Goal: Task Accomplishment & Management: Manage account settings

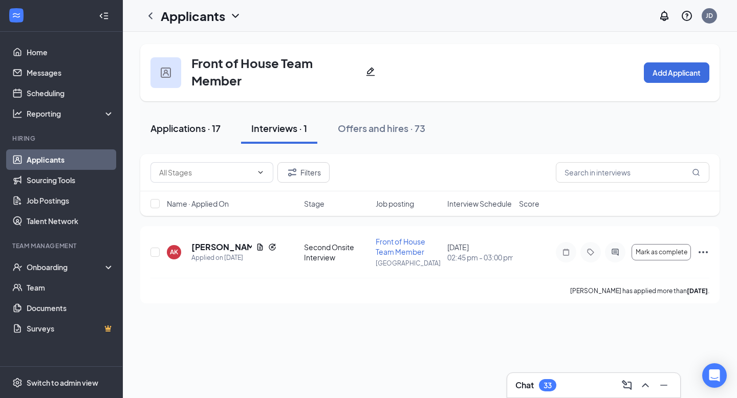
click at [209, 125] on div "Applications · 17" at bounding box center [185, 128] width 70 height 13
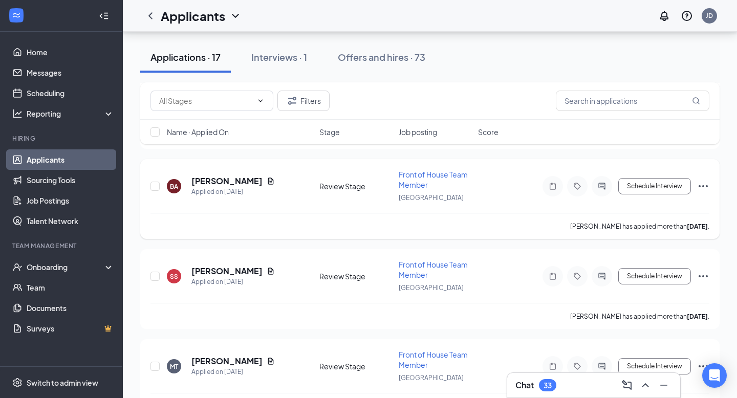
scroll to position [611, 0]
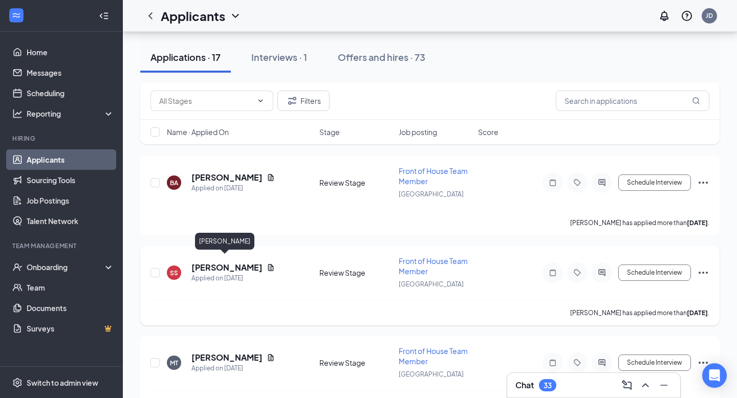
click at [241, 262] on h5 "[PERSON_NAME]" at bounding box center [226, 267] width 71 height 11
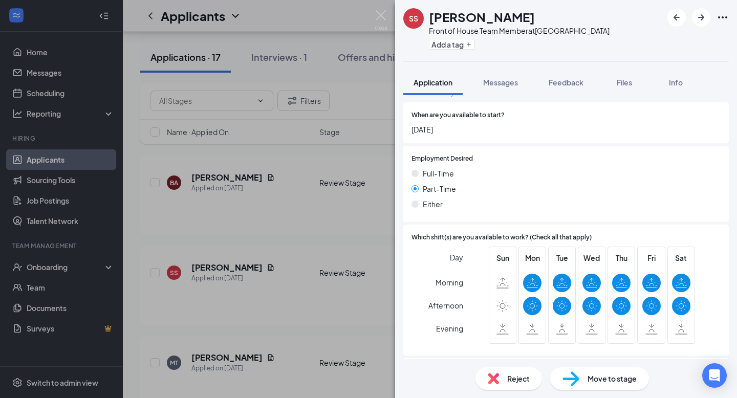
scroll to position [656, 0]
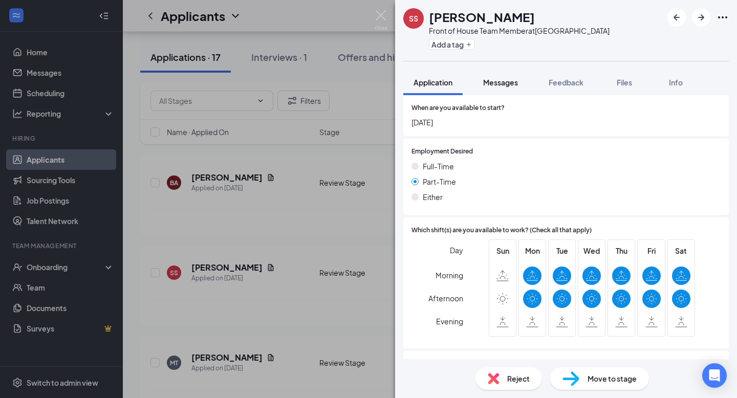
click at [514, 91] on button "Messages" at bounding box center [500, 83] width 55 height 26
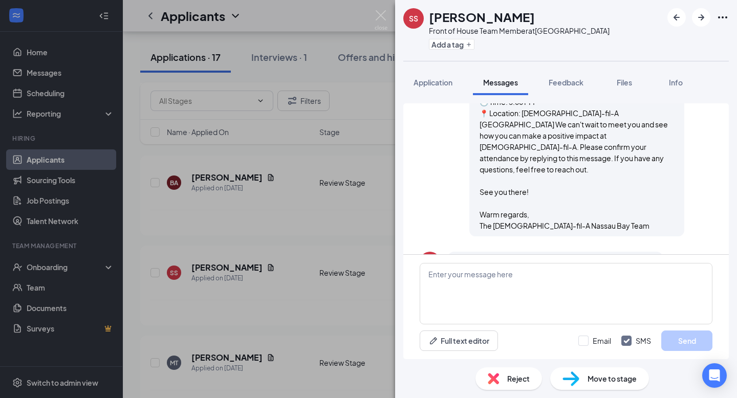
scroll to position [607, 0]
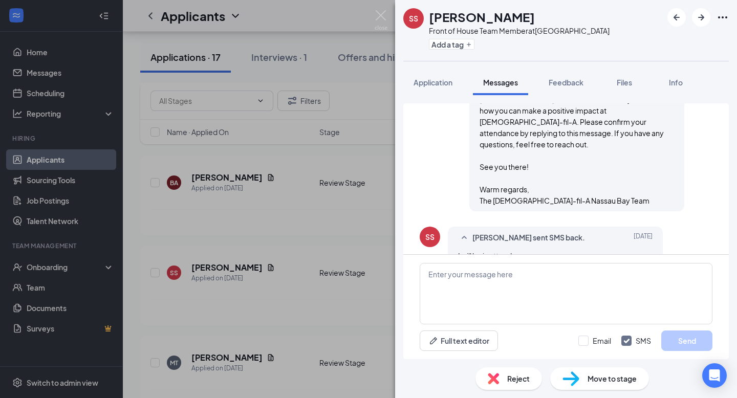
click at [383, 233] on div "SS [PERSON_NAME] Front of House Team Member at [GEOGRAPHIC_DATA] Add a tag Appl…" at bounding box center [368, 199] width 737 height 398
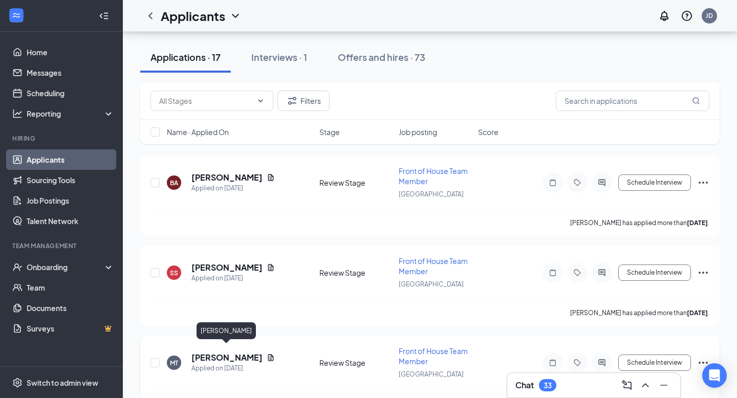
click at [217, 353] on h5 "[PERSON_NAME]" at bounding box center [226, 357] width 71 height 11
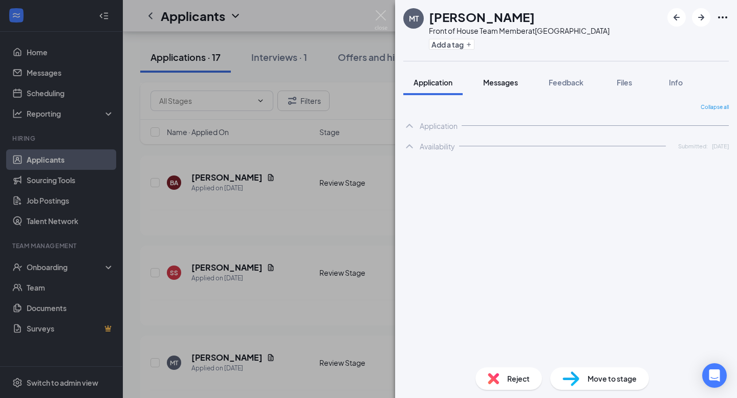
click at [492, 80] on span "Messages" at bounding box center [500, 82] width 35 height 9
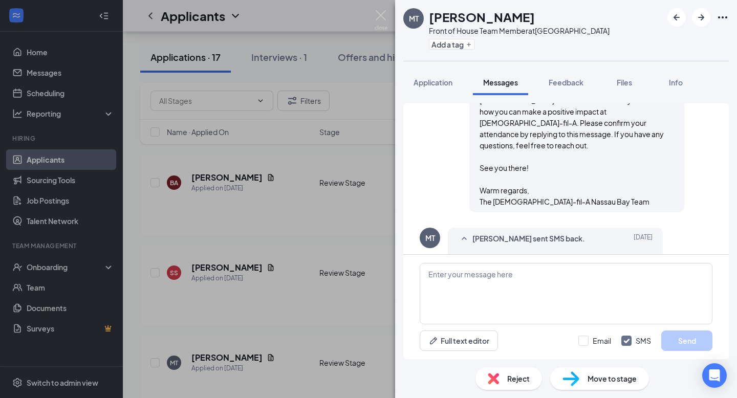
scroll to position [607, 0]
click at [353, 266] on div "MT [PERSON_NAME] Front of House Team Member at [GEOGRAPHIC_DATA] Add a tag Appl…" at bounding box center [368, 199] width 737 height 398
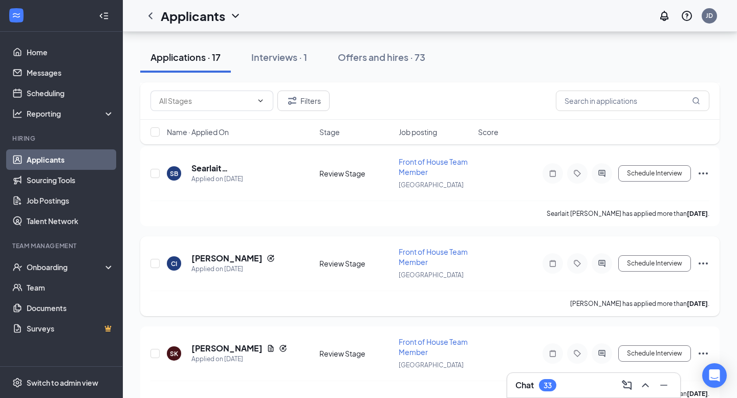
scroll to position [1071, 0]
click at [252, 162] on h5 "Searlait [PERSON_NAME]" at bounding box center [241, 167] width 100 height 11
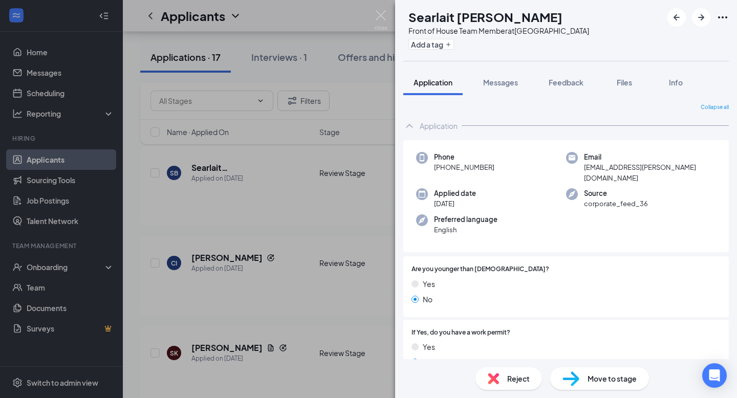
click at [488, 99] on div "Collapse all Application Phone [PHONE_NUMBER] Email [EMAIL_ADDRESS][PERSON_NAME…" at bounding box center [566, 227] width 342 height 264
click at [488, 86] on span "Messages" at bounding box center [500, 82] width 35 height 9
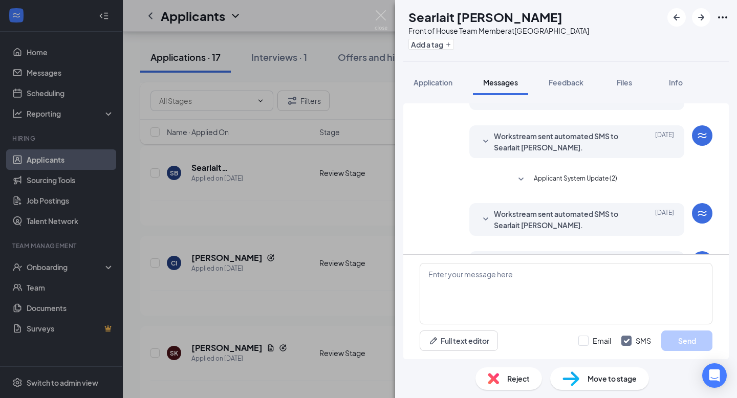
scroll to position [607, 0]
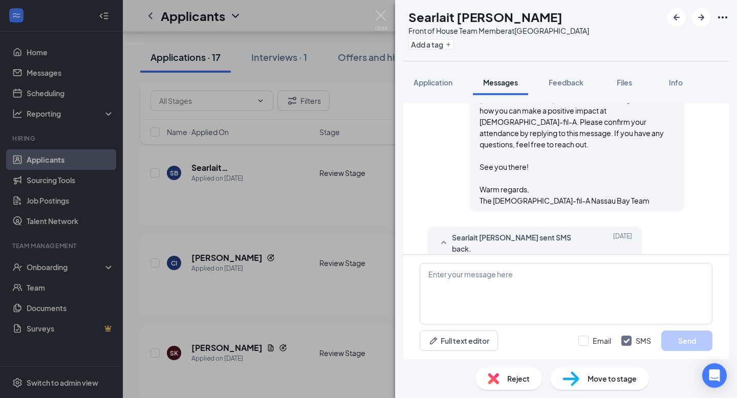
click at [379, 216] on div "SB Searlait [PERSON_NAME] Front of House Team Member at [GEOGRAPHIC_DATA] Add a…" at bounding box center [368, 199] width 737 height 398
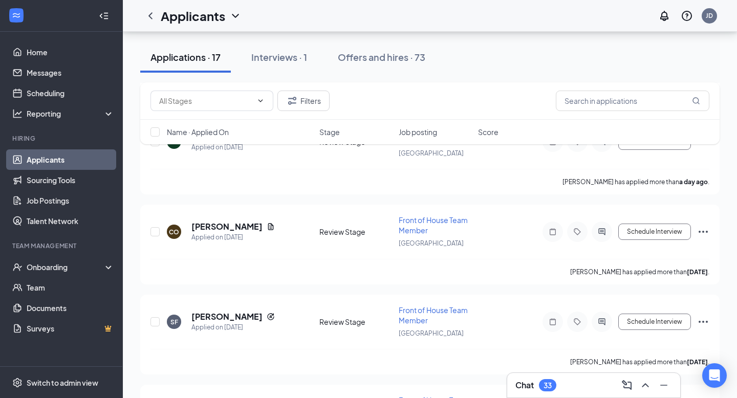
scroll to position [372, 0]
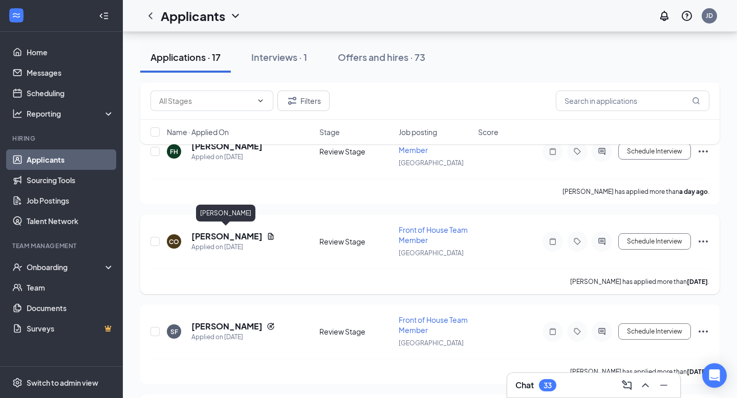
click at [247, 234] on h5 "[PERSON_NAME]" at bounding box center [226, 236] width 71 height 11
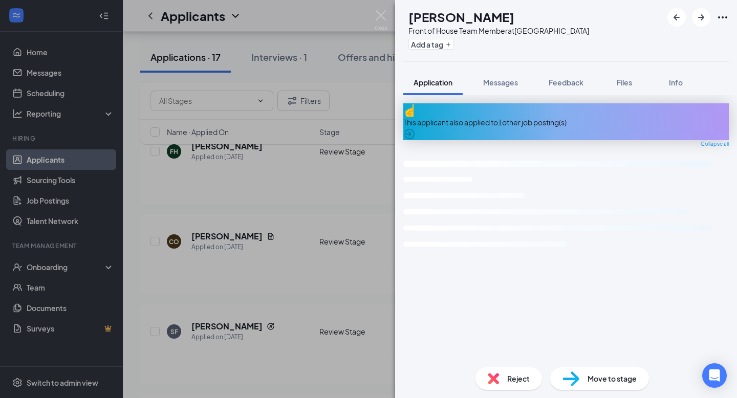
click at [498, 84] on span "Messages" at bounding box center [500, 82] width 35 height 9
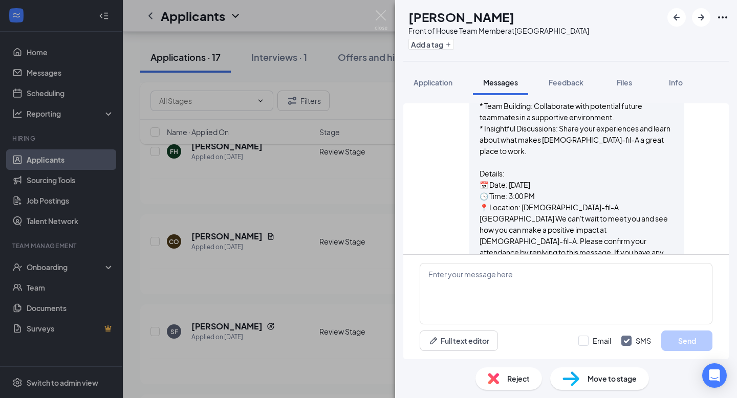
scroll to position [548, 0]
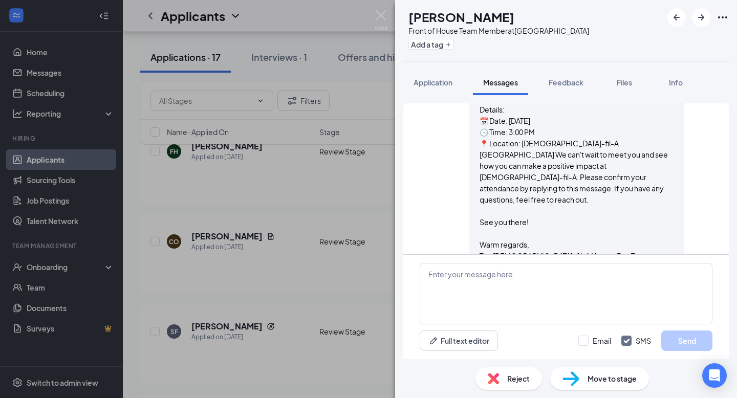
click at [357, 206] on div "CO [PERSON_NAME] Front of House Team Member at [GEOGRAPHIC_DATA] Add a tag Appl…" at bounding box center [368, 199] width 737 height 398
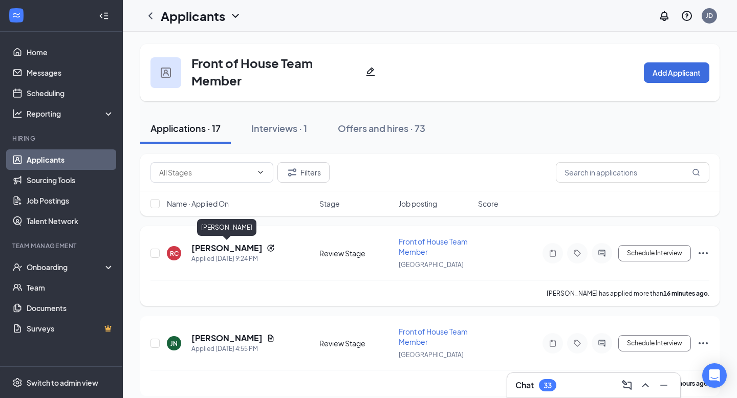
click at [247, 246] on h5 "[PERSON_NAME]" at bounding box center [226, 248] width 71 height 11
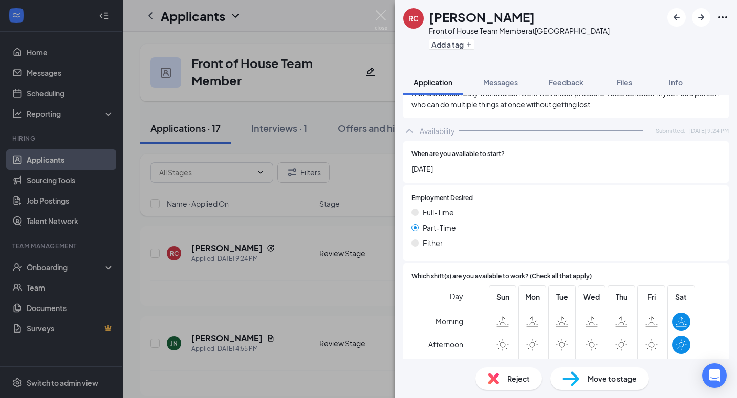
scroll to position [663, 0]
